Goal: Transaction & Acquisition: Obtain resource

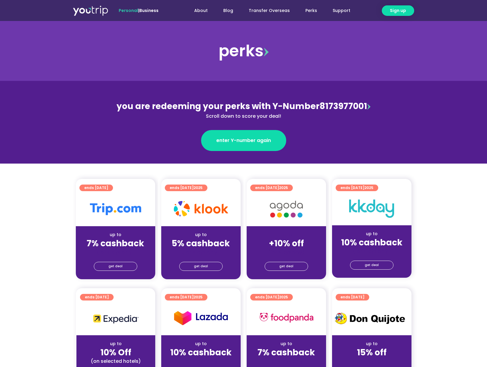
click at [206, 214] on img at bounding box center [201, 208] width 54 height 15
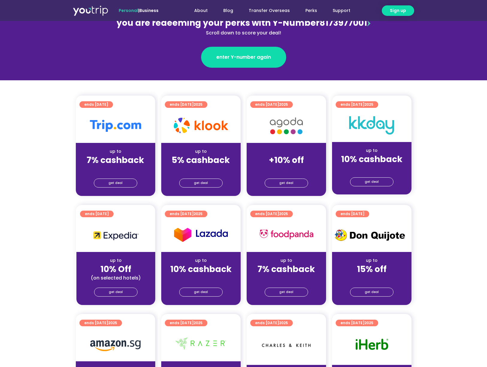
scroll to position [141, 0]
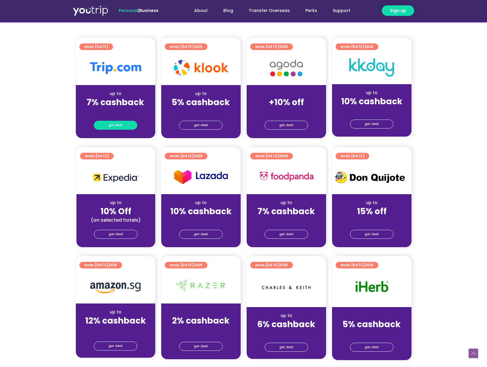
click at [118, 126] on span "get deal" at bounding box center [115, 125] width 14 height 8
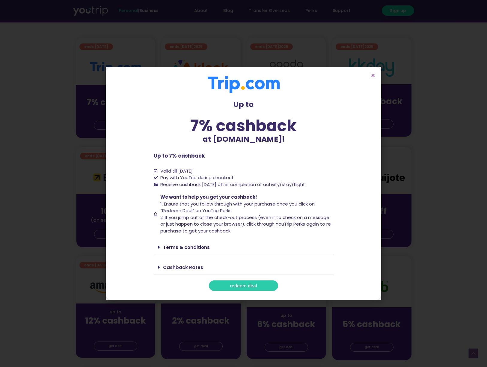
click at [264, 285] on link "redeem deal" at bounding box center [243, 285] width 69 height 10
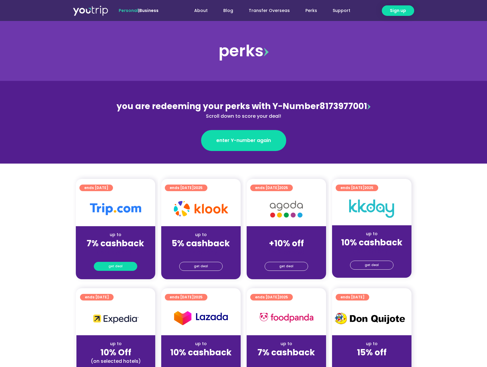
click at [116, 268] on span "get deal" at bounding box center [115, 266] width 14 height 8
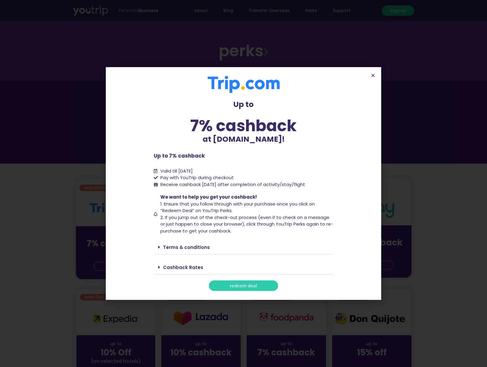
click at [236, 288] on link "redeem deal" at bounding box center [243, 285] width 69 height 10
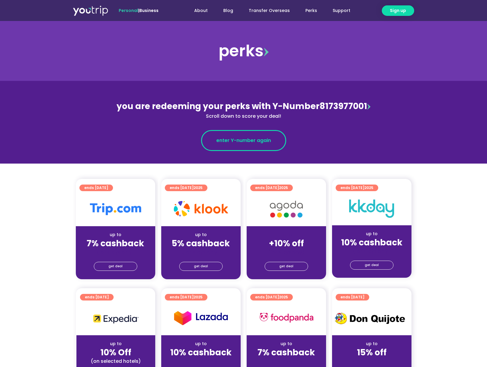
click at [259, 137] on span "enter Y-number again" at bounding box center [243, 140] width 55 height 7
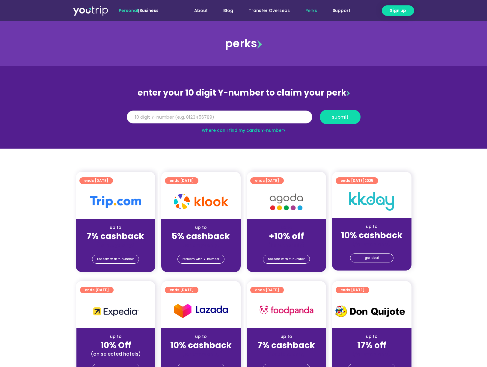
click at [340, 117] on button "submit" at bounding box center [340, 117] width 41 height 15
click at [296, 118] on input "Y Number" at bounding box center [219, 117] width 185 height 13
click at [340, 117] on button "submit" at bounding box center [340, 117] width 41 height 15
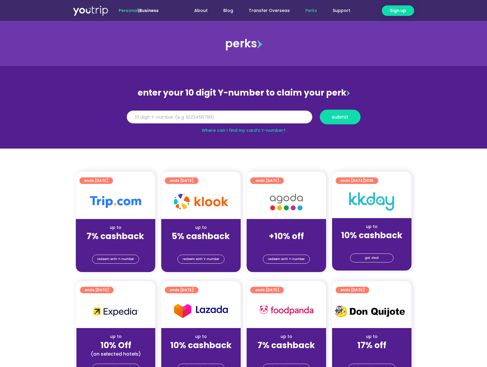
click at [340, 117] on button "submit" at bounding box center [340, 117] width 41 height 15
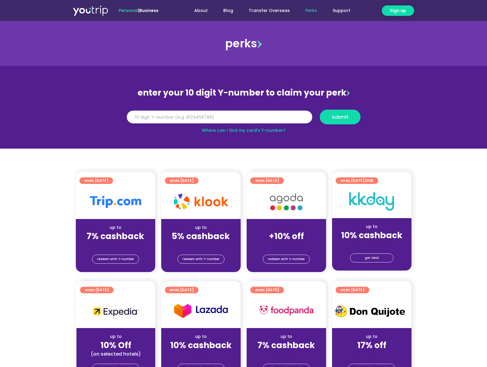
click at [340, 117] on button "submit" at bounding box center [340, 117] width 41 height 15
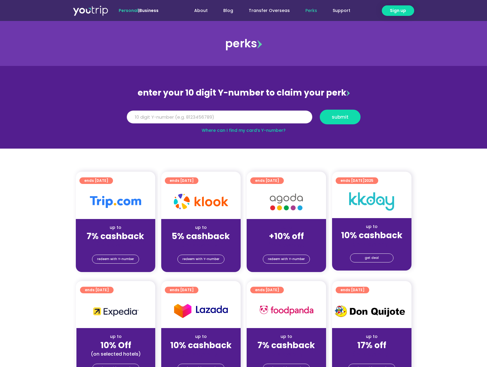
click at [340, 117] on button "submit" at bounding box center [340, 117] width 41 height 15
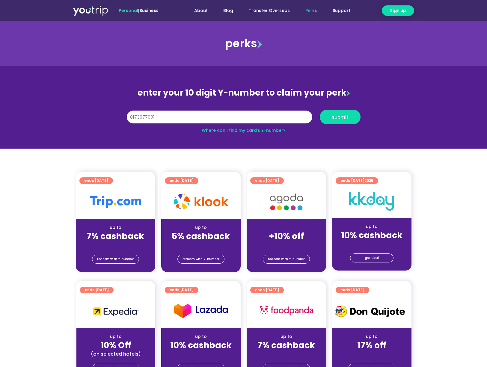
type input "8173977001"
click at [340, 117] on button "submit" at bounding box center [340, 117] width 41 height 15
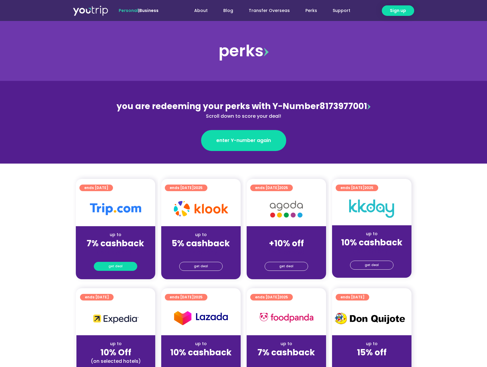
click at [125, 267] on link "get deal" at bounding box center [115, 266] width 43 height 9
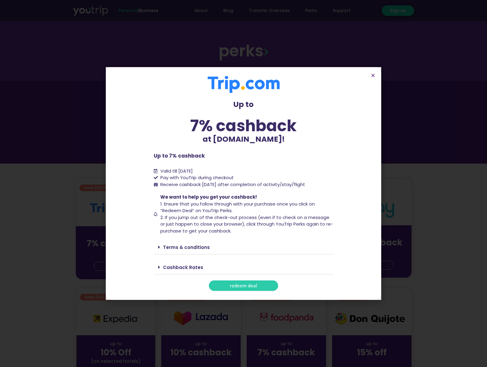
click at [251, 286] on span "redeem deal" at bounding box center [243, 285] width 27 height 4
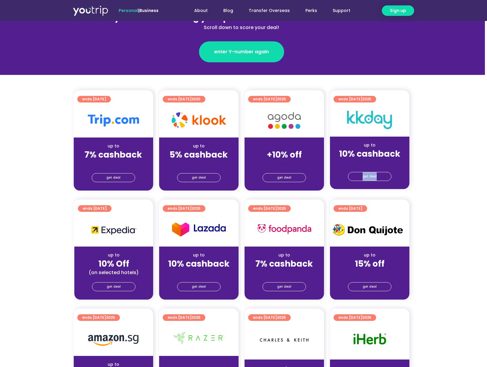
scroll to position [88, 2]
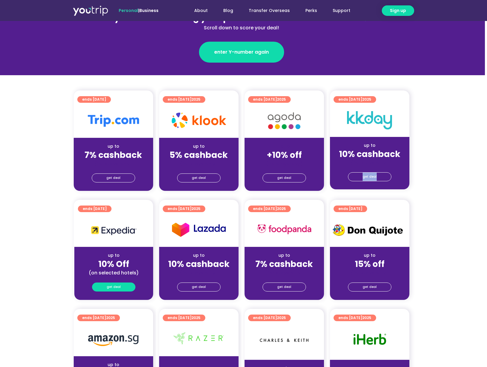
click at [112, 286] on span "get deal" at bounding box center [114, 287] width 14 height 8
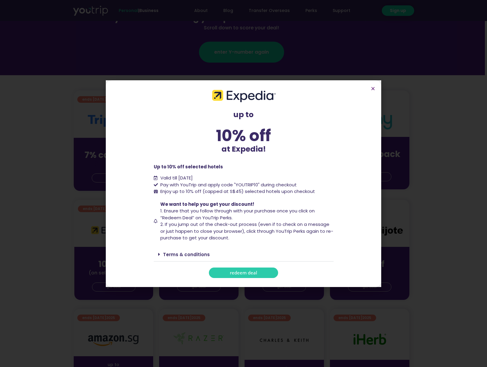
click at [266, 270] on link "redeem deal" at bounding box center [243, 273] width 69 height 10
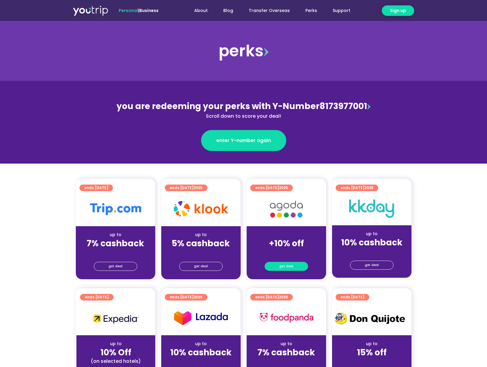
click at [290, 267] on span "get deal" at bounding box center [286, 266] width 14 height 8
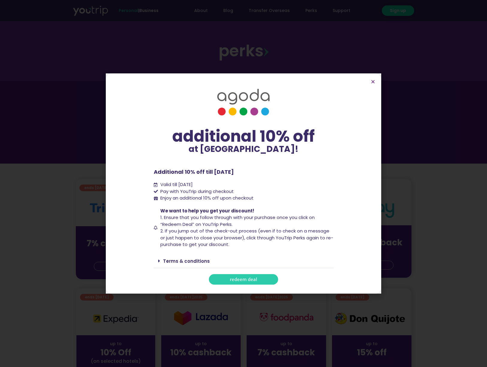
click at [249, 279] on span "redeem deal" at bounding box center [243, 279] width 27 height 4
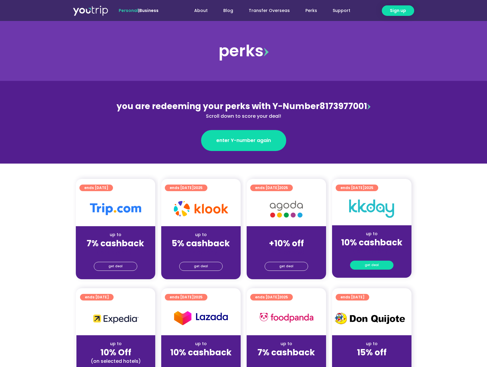
click at [361, 268] on link "get deal" at bounding box center [371, 265] width 43 height 9
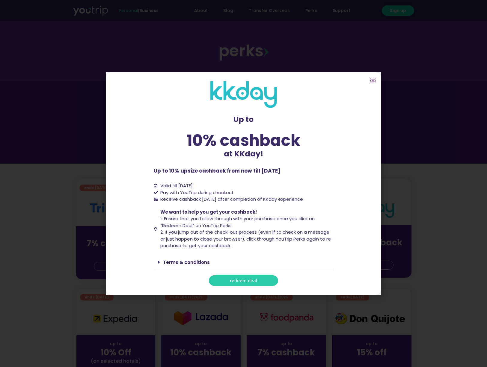
scroll to position [1, 0]
click at [247, 278] on span "redeem deal" at bounding box center [243, 280] width 27 height 4
